Goal: Transaction & Acquisition: Obtain resource

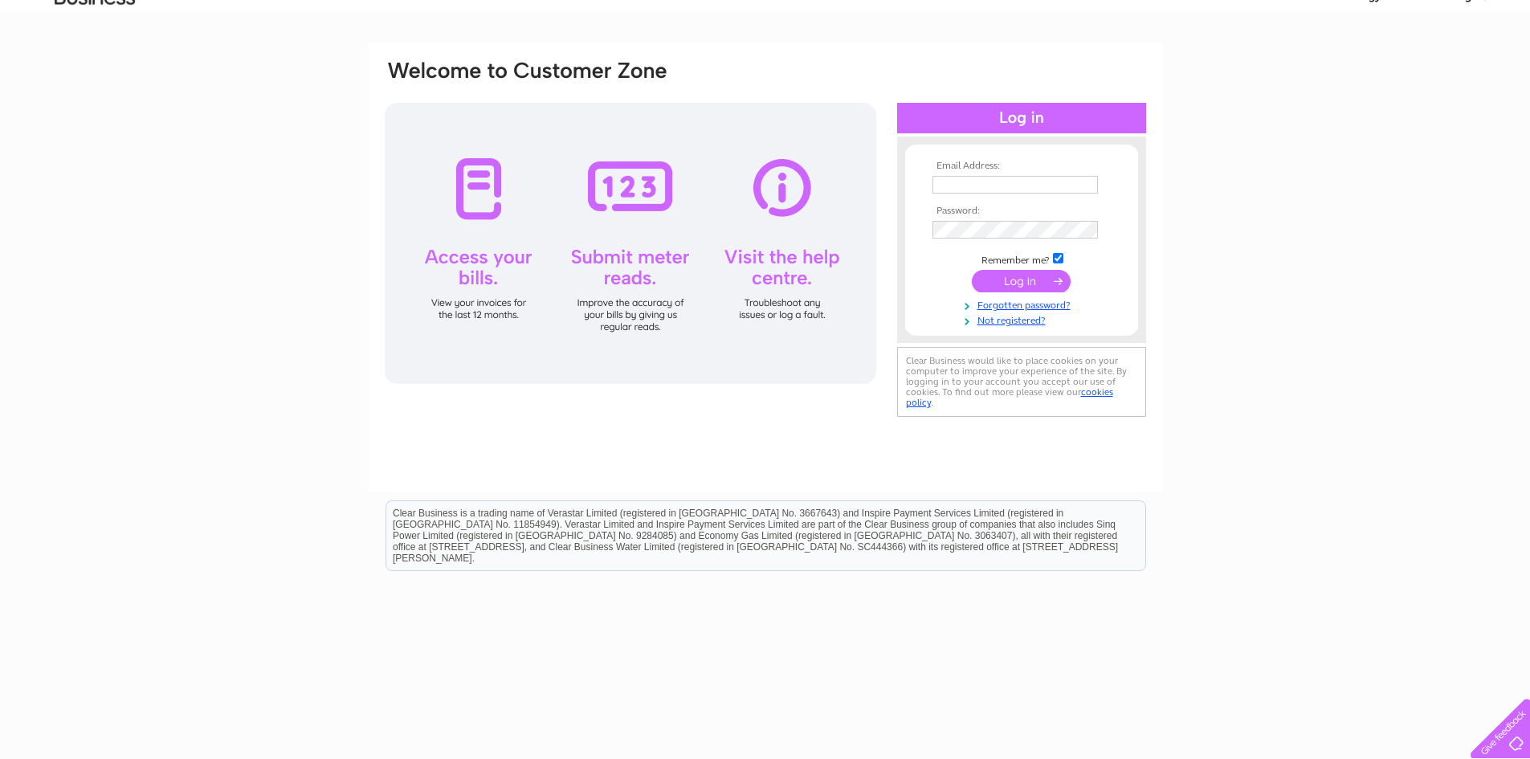
scroll to position [80, 0]
type input "[PERSON_NAME][DOMAIN_NAME][EMAIL_ADDRESS][PERSON_NAME][DOMAIN_NAME]"
click at [1021, 275] on input "submit" at bounding box center [1021, 278] width 99 height 22
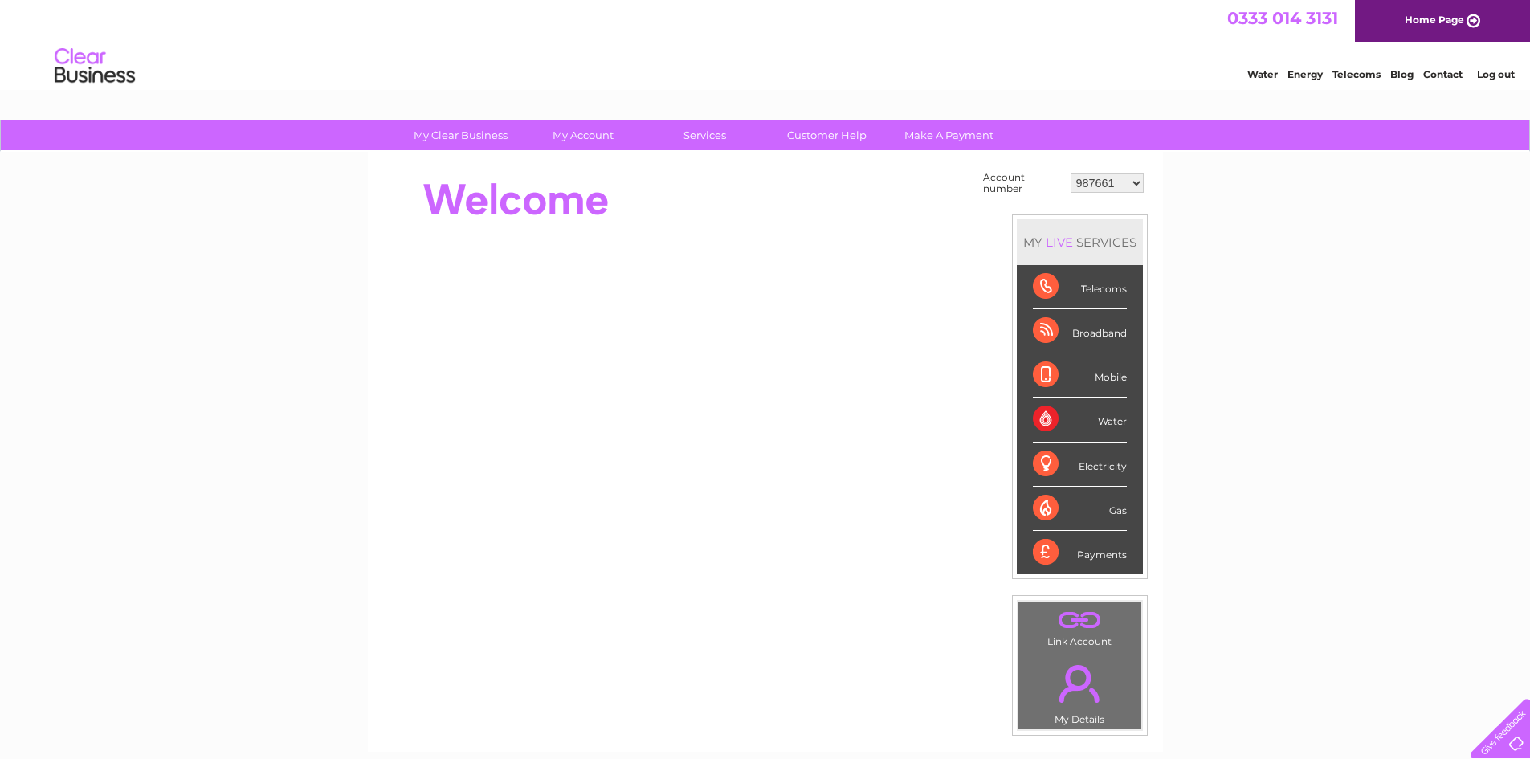
click at [1088, 183] on select "987661 30309520" at bounding box center [1106, 182] width 73 height 19
select select "30309520"
click at [1070, 173] on select "987661 30309520" at bounding box center [1106, 182] width 73 height 19
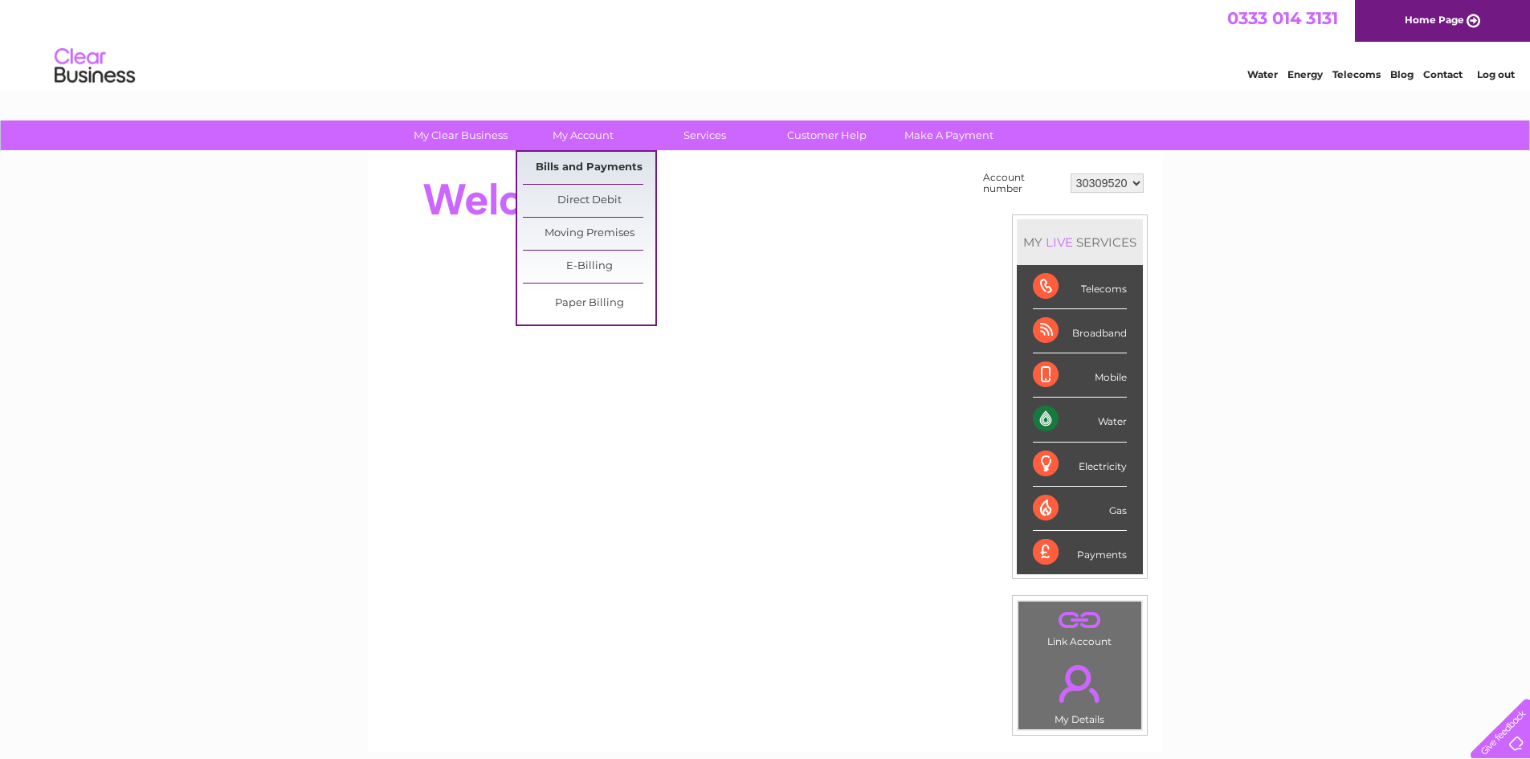
click at [574, 167] on link "Bills and Payments" at bounding box center [589, 168] width 132 height 32
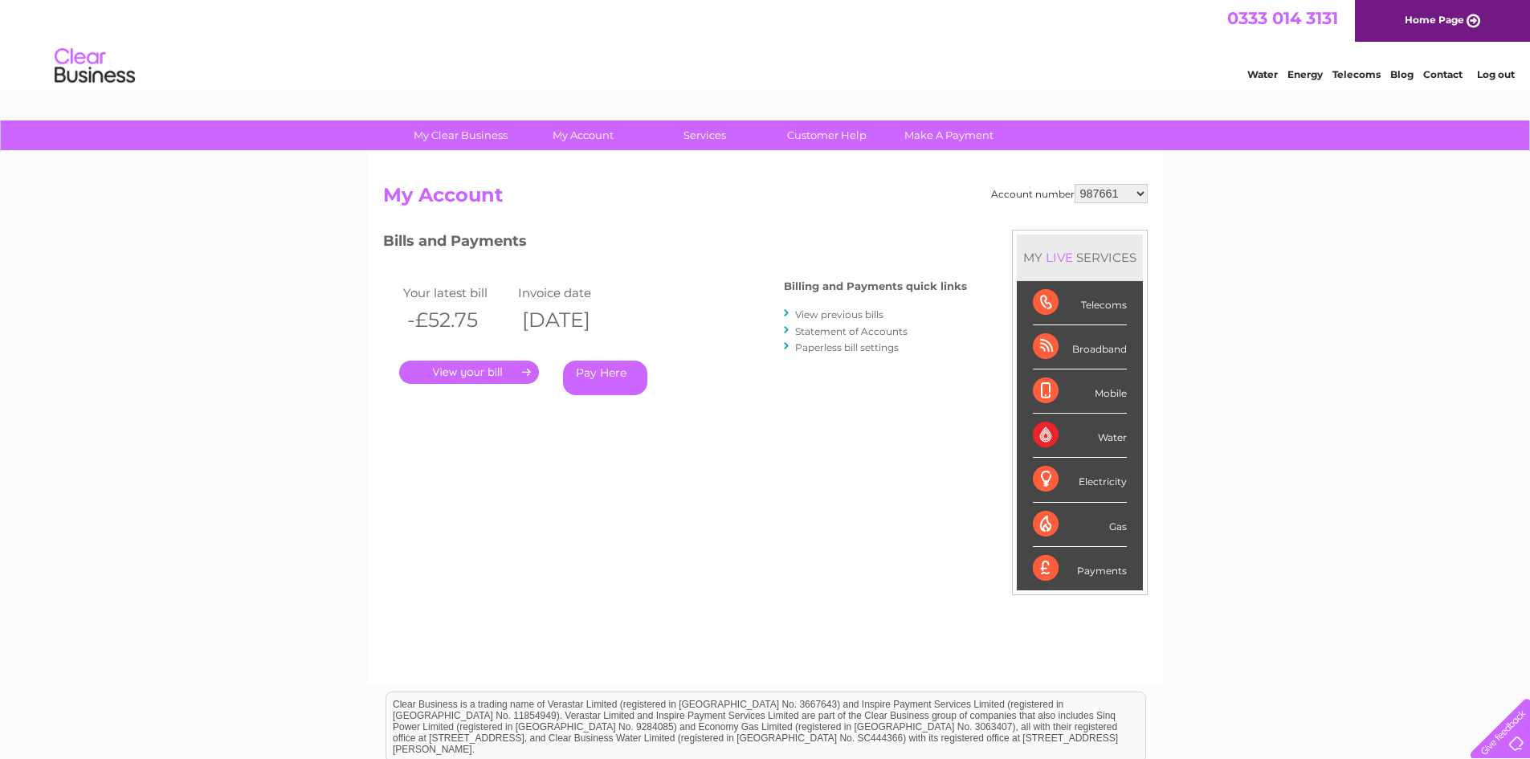
click at [1091, 189] on select "987661 30309520" at bounding box center [1110, 193] width 73 height 19
select select "30309520"
click at [1074, 184] on select "987661 30309520" at bounding box center [1110, 193] width 73 height 19
click at [479, 371] on link "." at bounding box center [469, 372] width 140 height 23
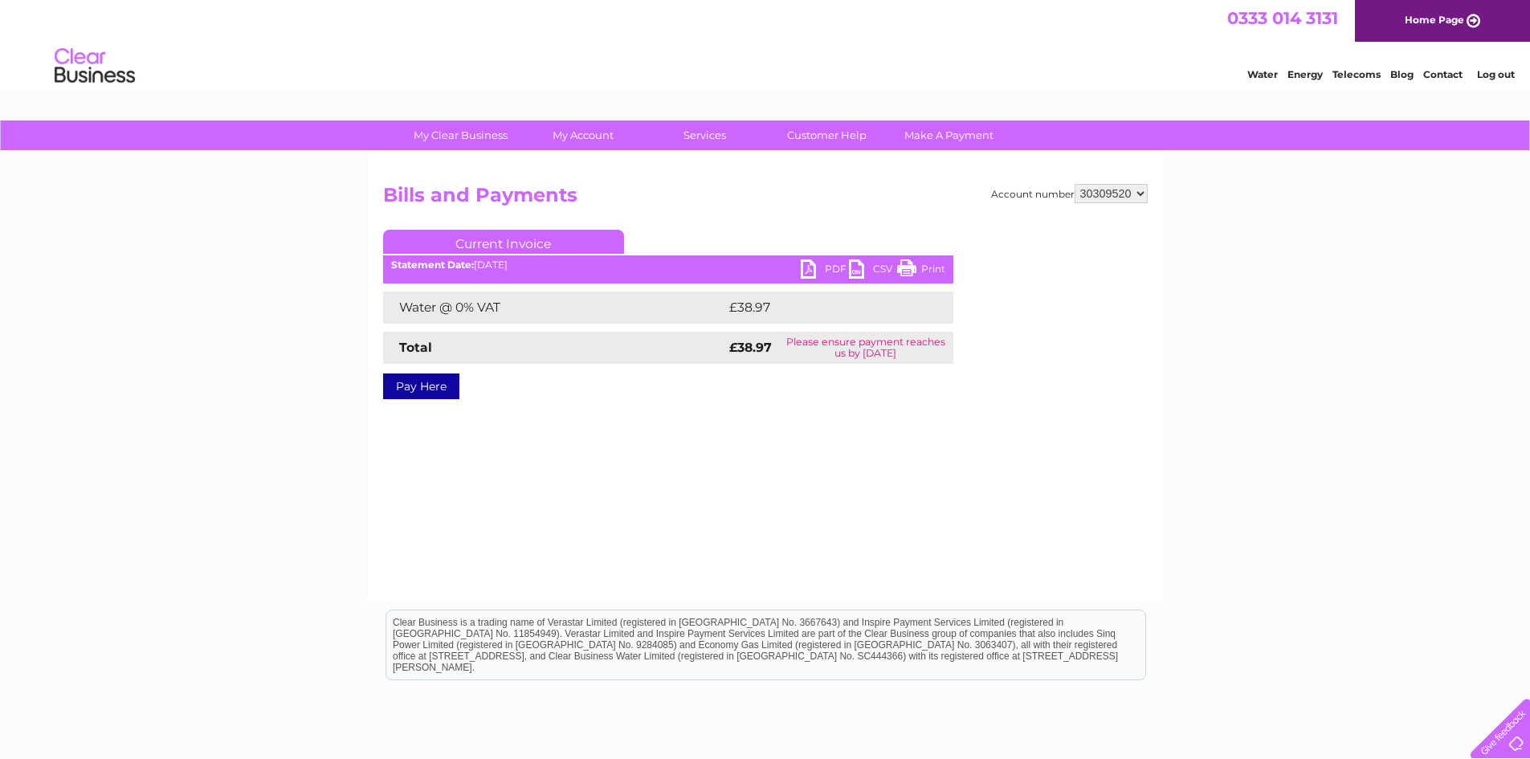
click at [824, 267] on link "PDF" at bounding box center [825, 270] width 48 height 23
